Goal: Task Accomplishment & Management: Manage account settings

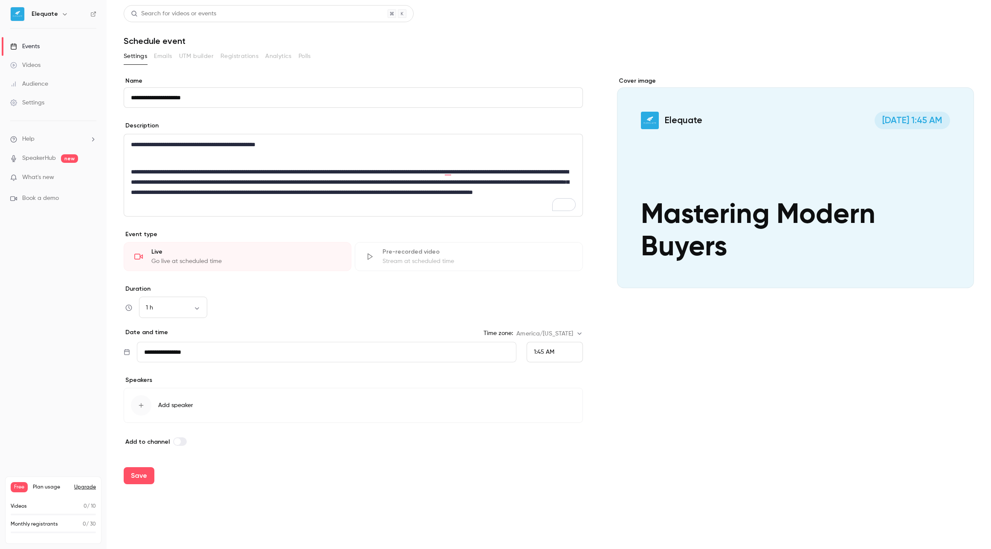
click at [306, 143] on p "**********" at bounding box center [353, 144] width 445 height 10
click at [301, 346] on input "**********" at bounding box center [326, 352] width 379 height 20
click at [197, 473] on button "22" at bounding box center [193, 473] width 15 height 15
type input "**********"
click at [536, 351] on span "1:45 AM" at bounding box center [544, 352] width 20 height 6
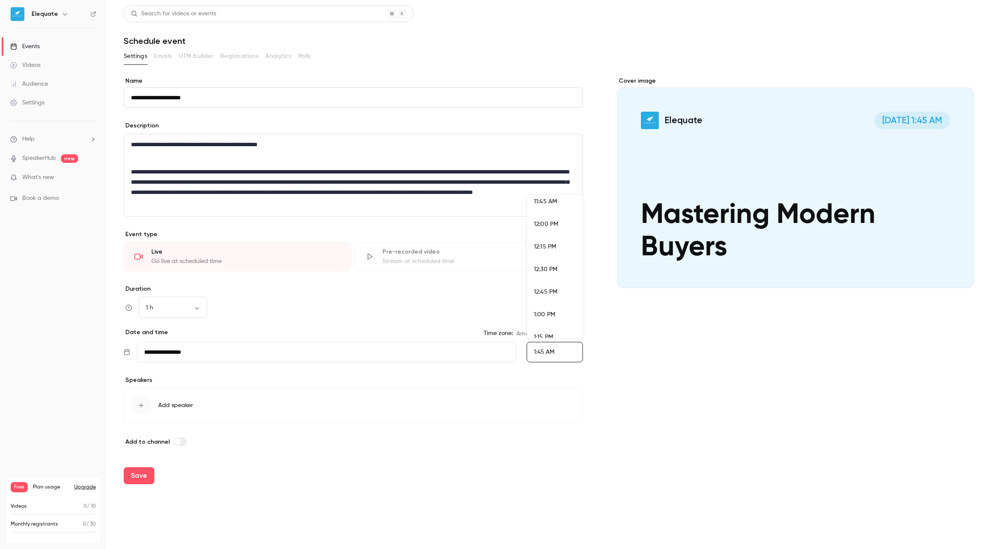
click at [552, 226] on span "12:00 PM" at bounding box center [546, 224] width 24 height 6
click at [544, 352] on span "12:00 PM" at bounding box center [546, 352] width 24 height 6
click at [548, 218] on li "11:00 AM" at bounding box center [554, 223] width 55 height 23
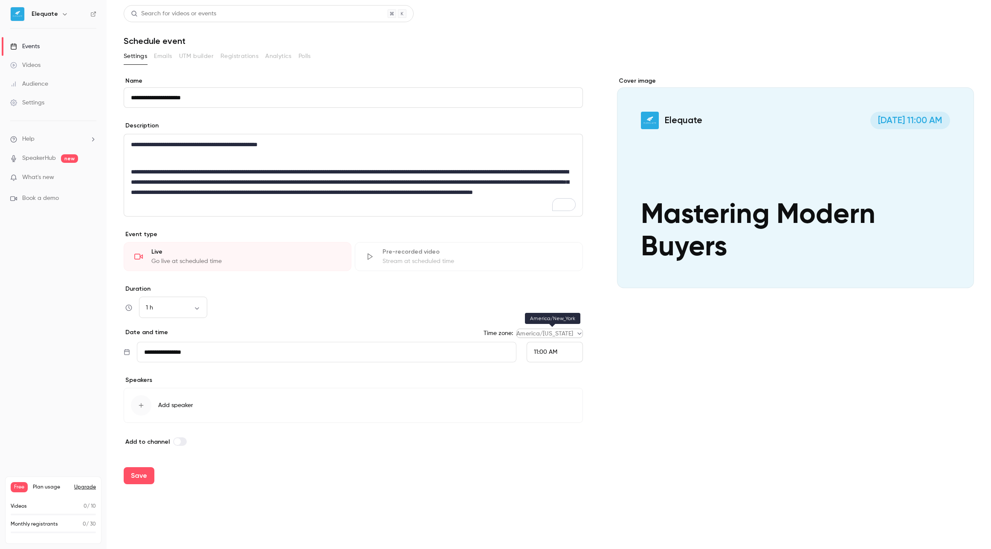
click at [577, 331] on body "**********" at bounding box center [495, 274] width 991 height 549
click at [549, 314] on div at bounding box center [495, 274] width 991 height 549
click at [547, 351] on span "11:00 AM" at bounding box center [545, 352] width 23 height 6
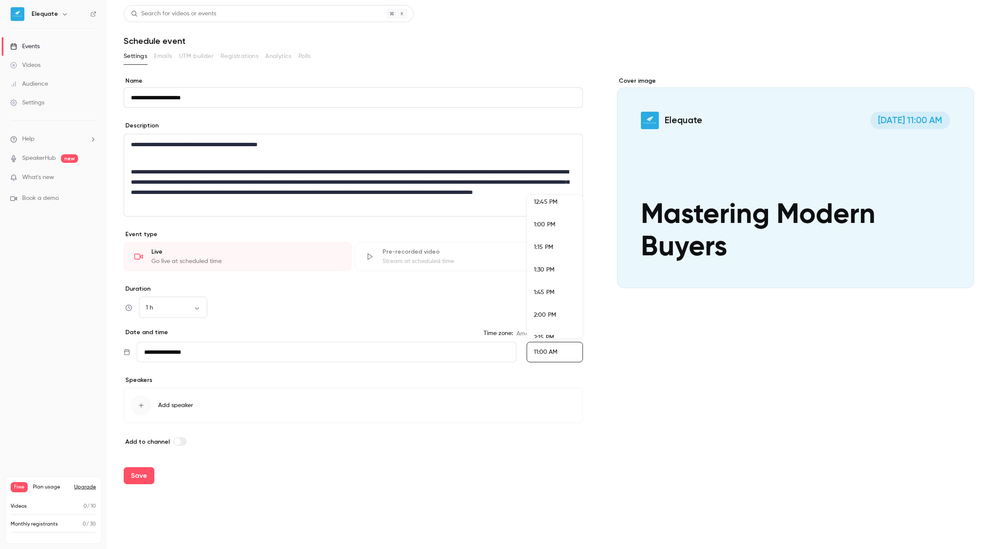
click at [550, 312] on span "2:00 PM" at bounding box center [545, 315] width 22 height 6
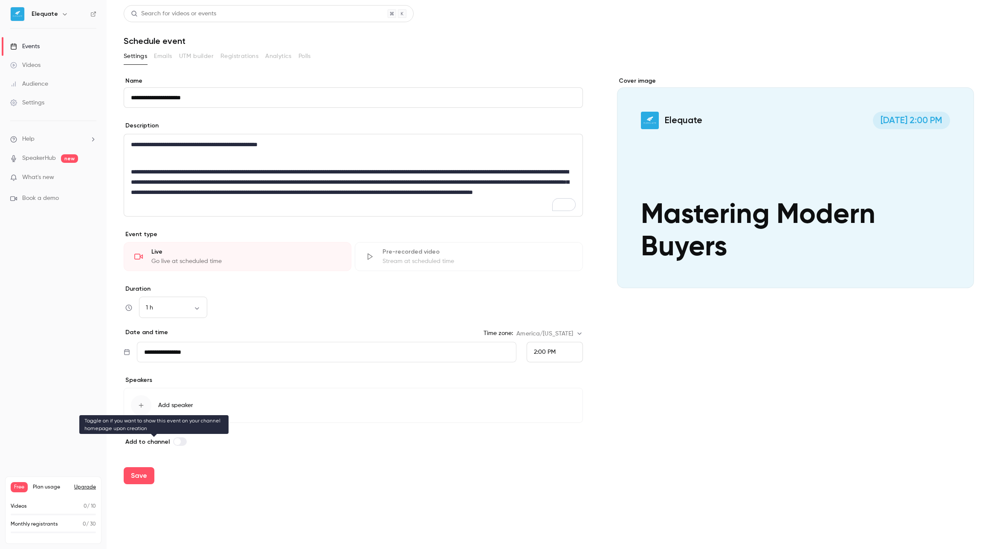
click at [174, 440] on span at bounding box center [177, 442] width 7 height 7
click at [141, 478] on button "Save" at bounding box center [139, 476] width 31 height 17
type input "**********"
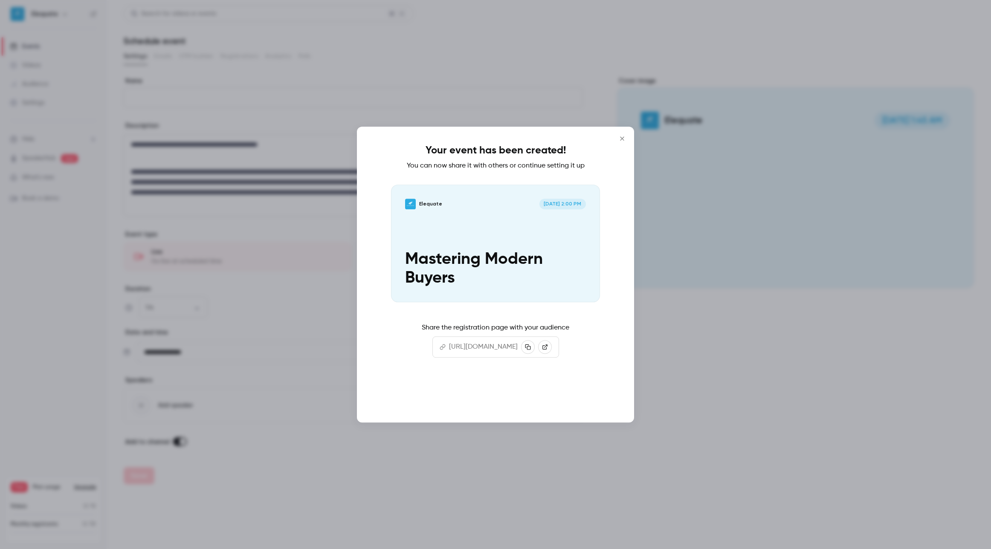
click at [500, 390] on button "Continue" at bounding box center [495, 395] width 85 height 20
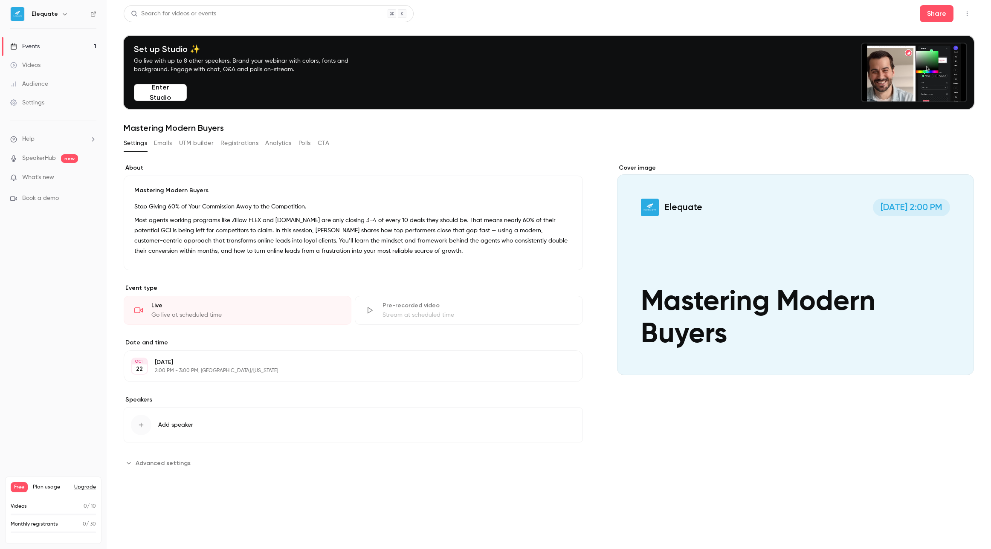
click at [681, 220] on div "Cover image" at bounding box center [795, 270] width 357 height 212
click at [0, 0] on input "Elequate [DATE] 2:00 PM Mastering Modern Buyers" at bounding box center [0, 0] width 0 height 0
click at [958, 362] on icon "Cover image" at bounding box center [958, 360] width 9 height 7
click at [61, 15] on icon "button" at bounding box center [64, 14] width 7 height 7
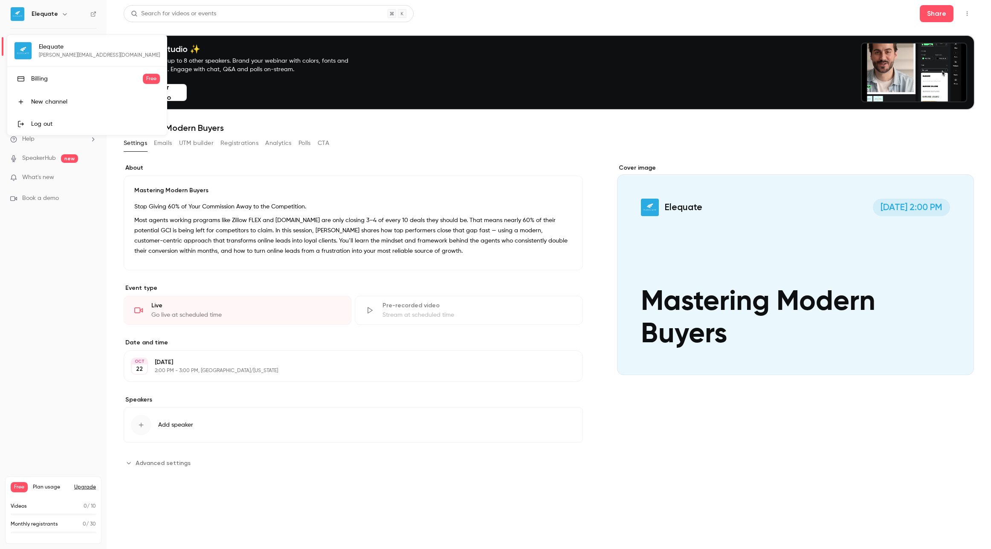
click at [41, 53] on div "Elequate [PERSON_NAME][EMAIL_ADDRESS][DOMAIN_NAME] Billing Free New channel Log…" at bounding box center [87, 85] width 160 height 100
click at [40, 335] on div at bounding box center [495, 274] width 991 height 549
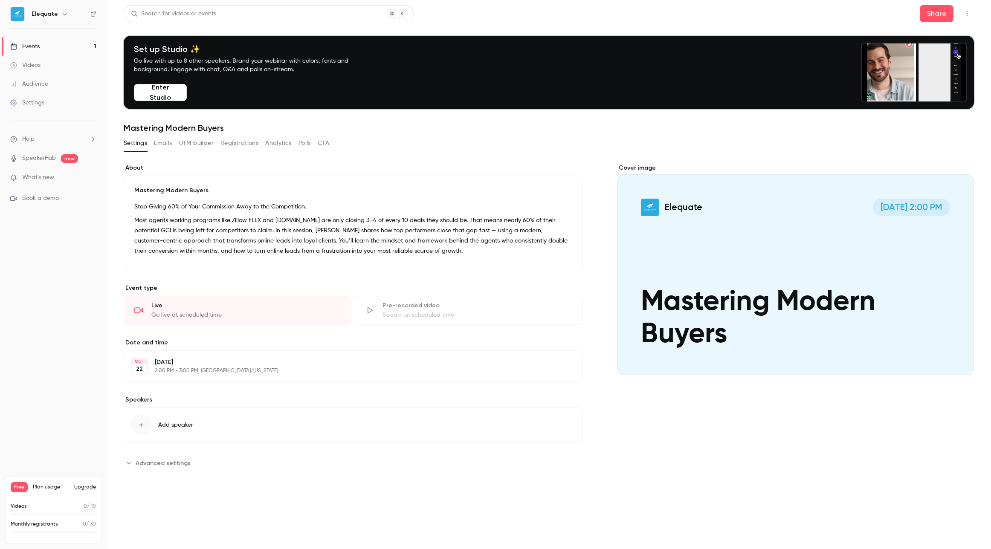
click at [35, 98] on link "Settings" at bounding box center [53, 102] width 107 height 19
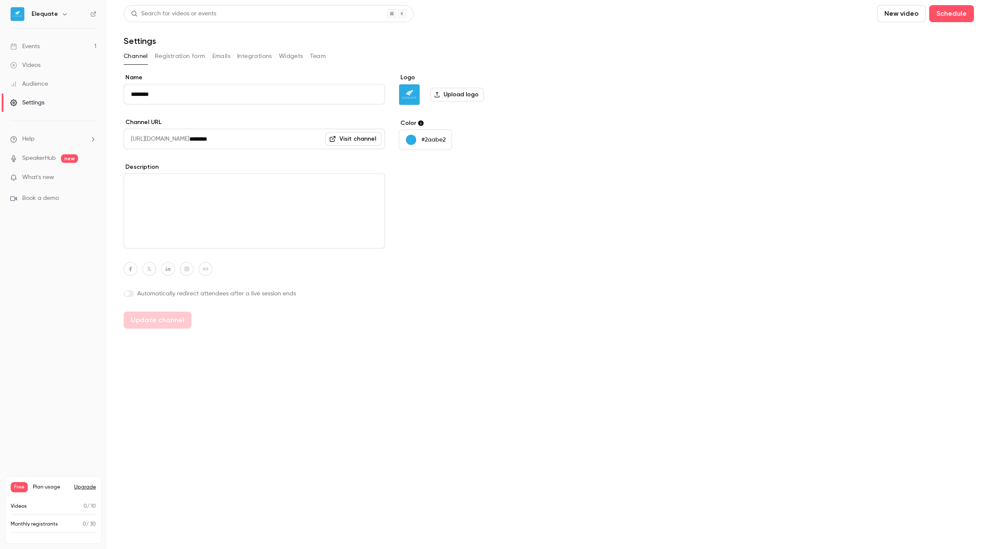
click at [448, 90] on label "Upload logo" at bounding box center [457, 95] width 54 height 14
click at [0, 0] on input "Upload logo" at bounding box center [0, 0] width 0 height 0
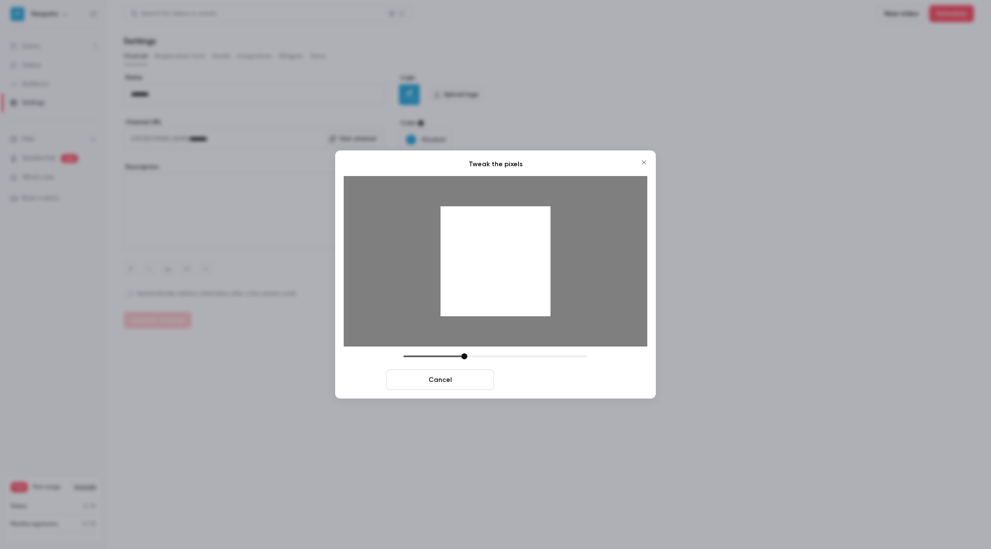
click at [543, 387] on button "Crop and save" at bounding box center [550, 380] width 107 height 20
